Goal: Book appointment/travel/reservation

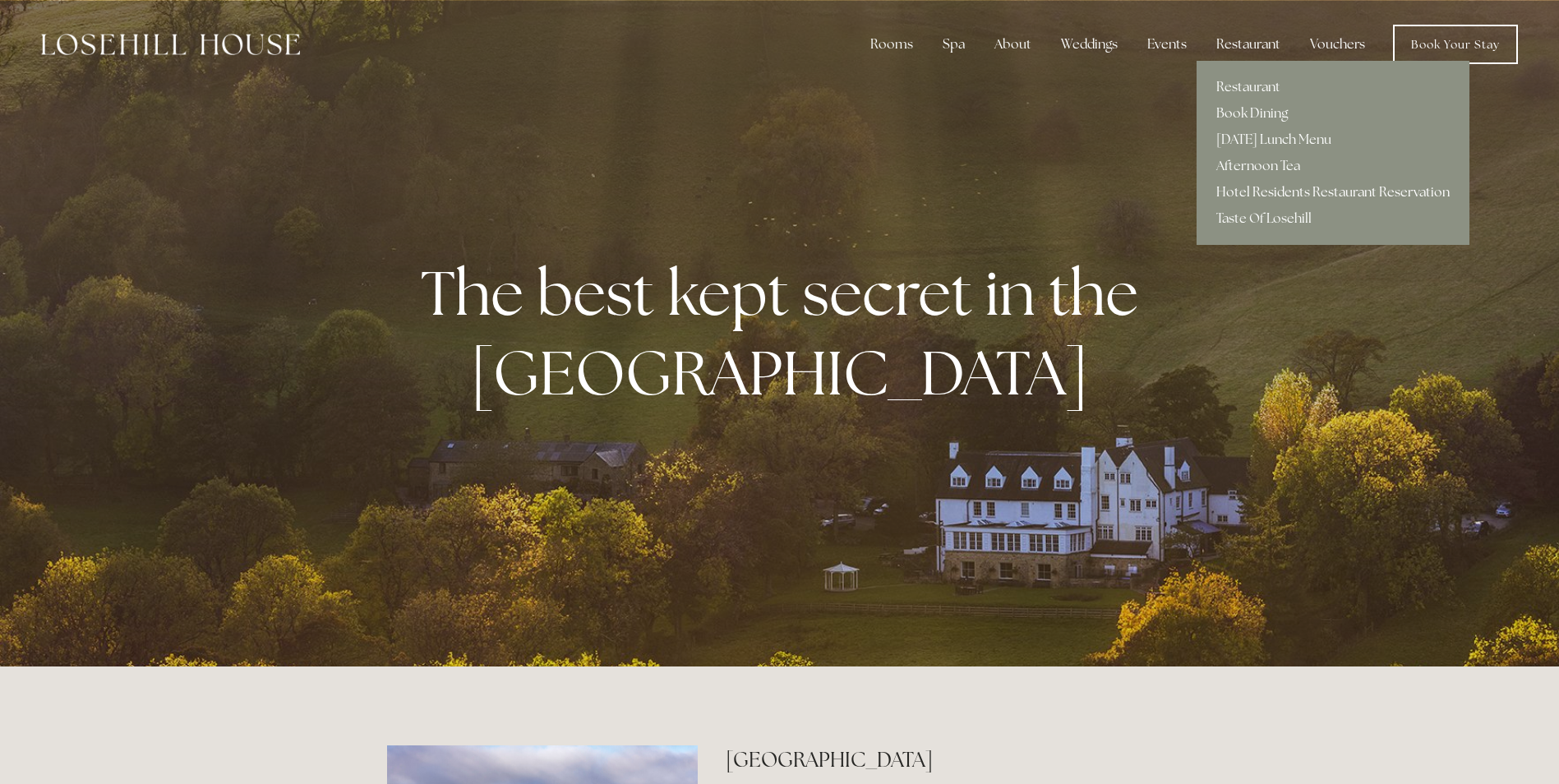
click at [1258, 189] on link "Hotel Residents Restaurant Reservation" at bounding box center [1334, 192] width 273 height 26
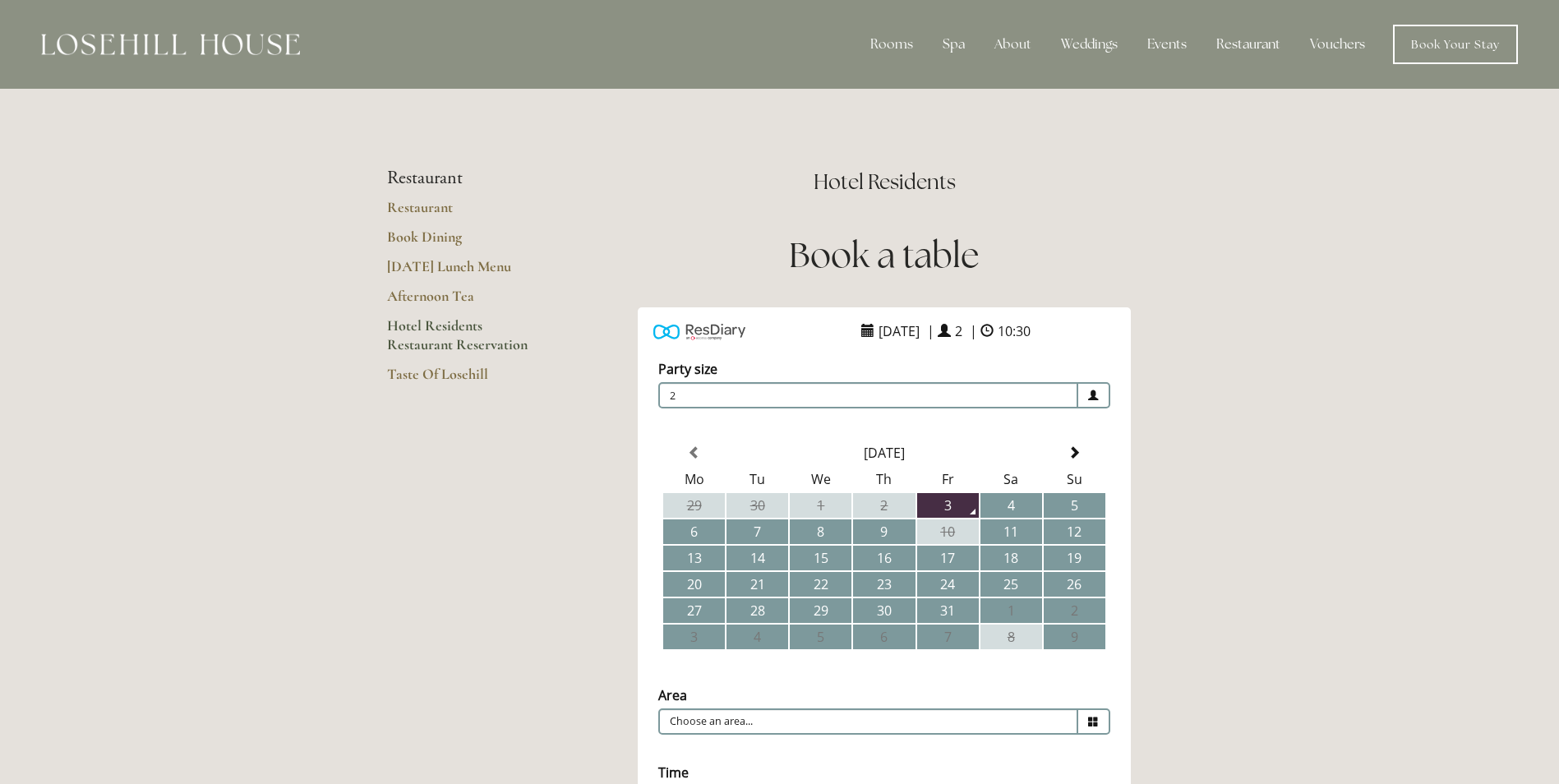
click at [158, 42] on img at bounding box center [171, 44] width 259 height 22
